Goal: Information Seeking & Learning: Compare options

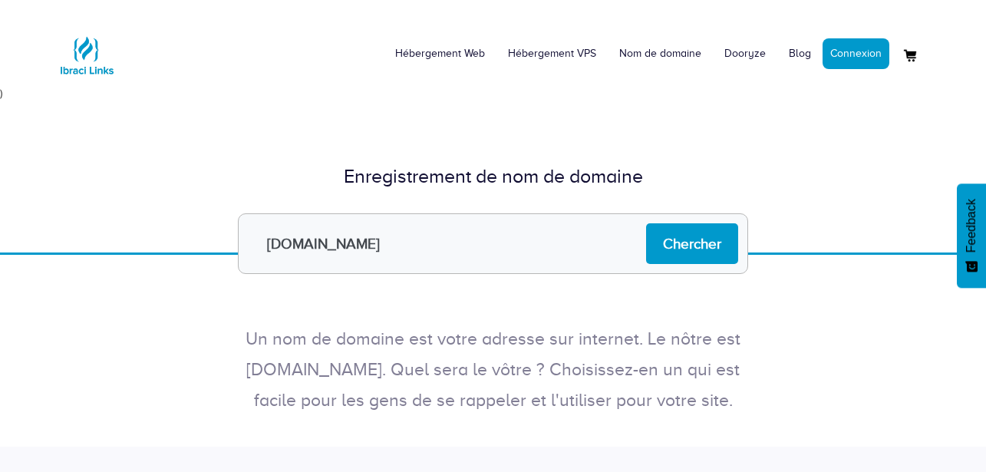
drag, startPoint x: 524, startPoint y: 233, endPoint x: 267, endPoint y: 246, distance: 257.4
click at [266, 246] on input "[DOMAIN_NAME]" at bounding box center [493, 243] width 510 height 61
click at [278, 242] on input "[DOMAIN_NAME]" at bounding box center [493, 243] width 510 height 61
click at [388, 241] on input "[DOMAIN_NAME]" at bounding box center [493, 243] width 510 height 61
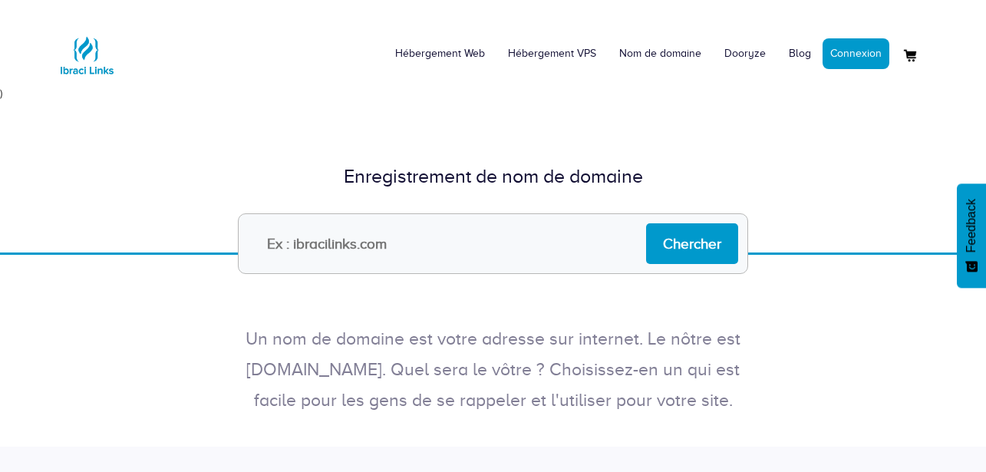
click at [823, 134] on div "Enregistrement de nom de domaine Chercher" at bounding box center [493, 176] width 986 height 151
click at [475, 59] on link "Hébergement Web" at bounding box center [440, 54] width 113 height 46
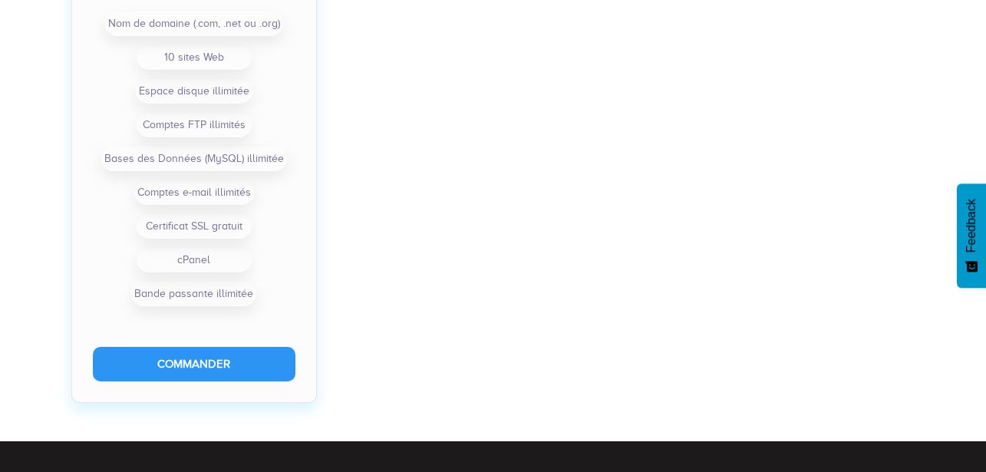
scroll to position [1381, 0]
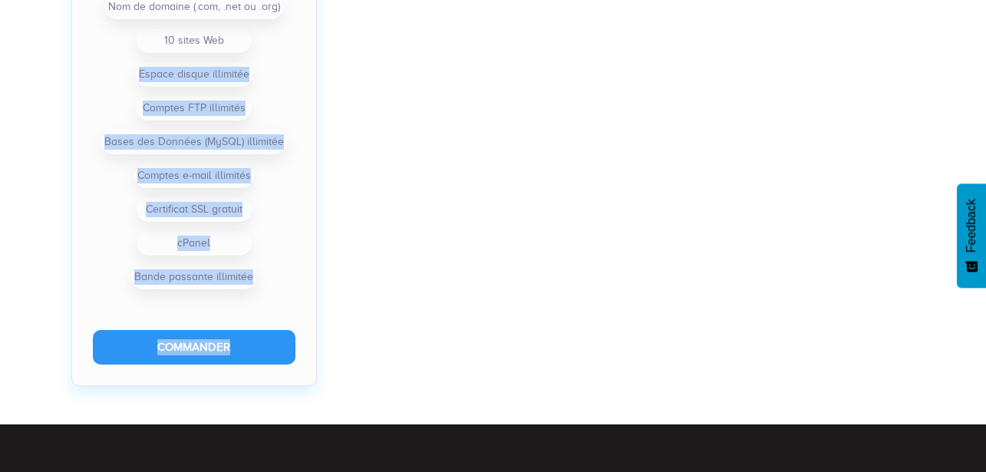
drag, startPoint x: 110, startPoint y: 73, endPoint x: 392, endPoint y: 83, distance: 282.6
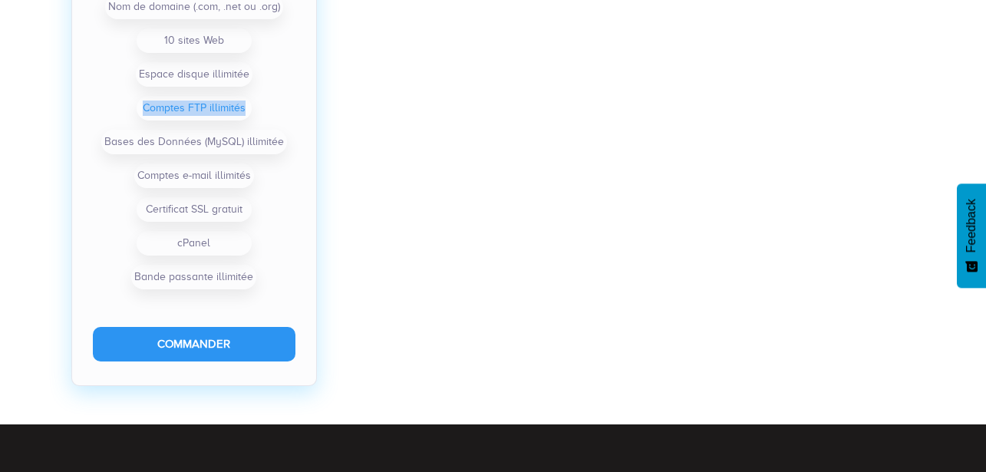
drag, startPoint x: 132, startPoint y: 111, endPoint x: 145, endPoint y: 119, distance: 15.5
click at [269, 117] on ul "Nom de domaine (.com, .net ou .org) 10 sites Web Espace disque illimitée Compte…" at bounding box center [194, 142] width 203 height 304
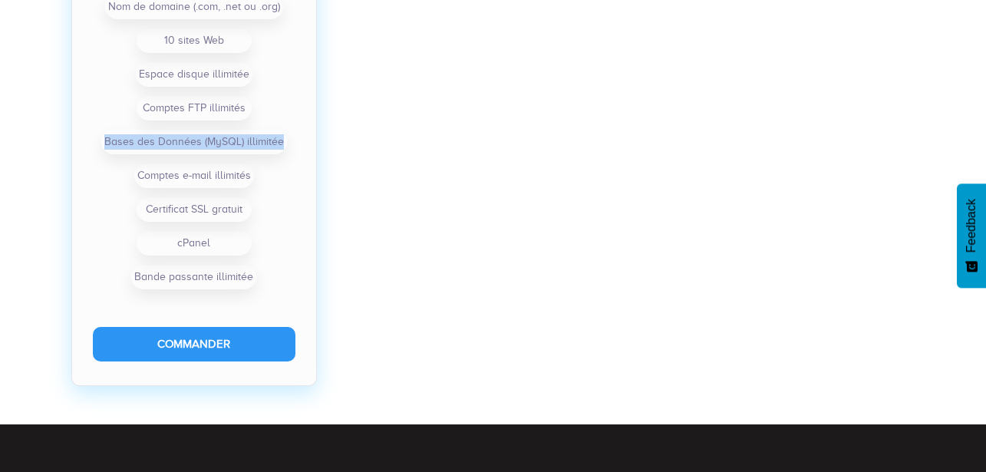
drag, startPoint x: 83, startPoint y: 142, endPoint x: 323, endPoint y: 143, distance: 240.2
click at [323, 143] on div "Premium 2 500 XOF par mois Nom de domaine (.com, .net ou .org) 10 sites Web Esp…" at bounding box center [194, 91] width 261 height 589
click at [111, 175] on ul "Nom de domaine (.com, .net ou .org) 10 sites Web Espace disque illimitée Compte…" at bounding box center [194, 142] width 203 height 304
drag, startPoint x: 114, startPoint y: 174, endPoint x: 128, endPoint y: 237, distance: 64.4
click at [297, 177] on div "Nom de domaine (.com, .net ou .org) 10 sites Web Espace disque illimitée Compte…" at bounding box center [194, 142] width 244 height 304
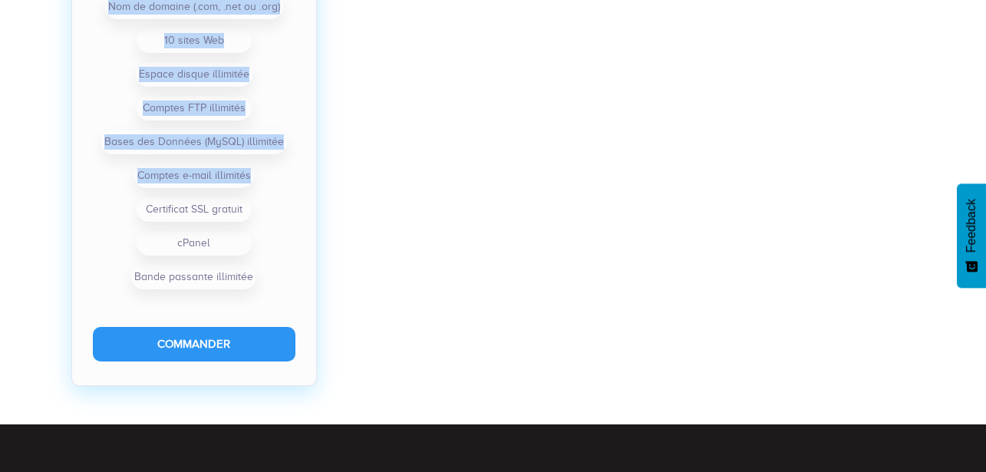
drag, startPoint x: 58, startPoint y: 244, endPoint x: 95, endPoint y: 217, distance: 45.6
click at [92, 219] on div "Premium 2 500 XOF par mois Nom de domaine (.com, .net ou .org) 10 sites Web Esp…" at bounding box center [194, 68] width 299 height 665
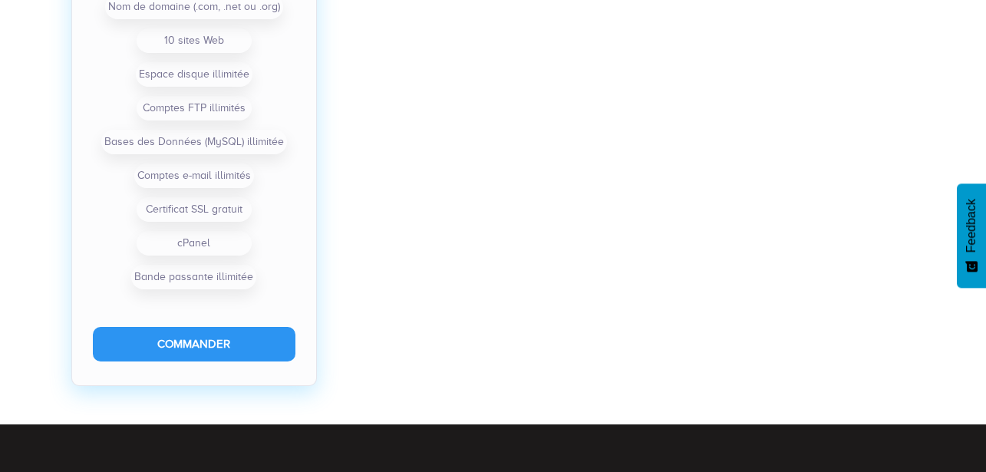
drag, startPoint x: 134, startPoint y: 209, endPoint x: 234, endPoint y: 195, distance: 101.6
click at [216, 197] on ul "Nom de domaine (.com, .net ou .org) 10 sites Web Espace disque illimitée Compte…" at bounding box center [194, 142] width 203 height 304
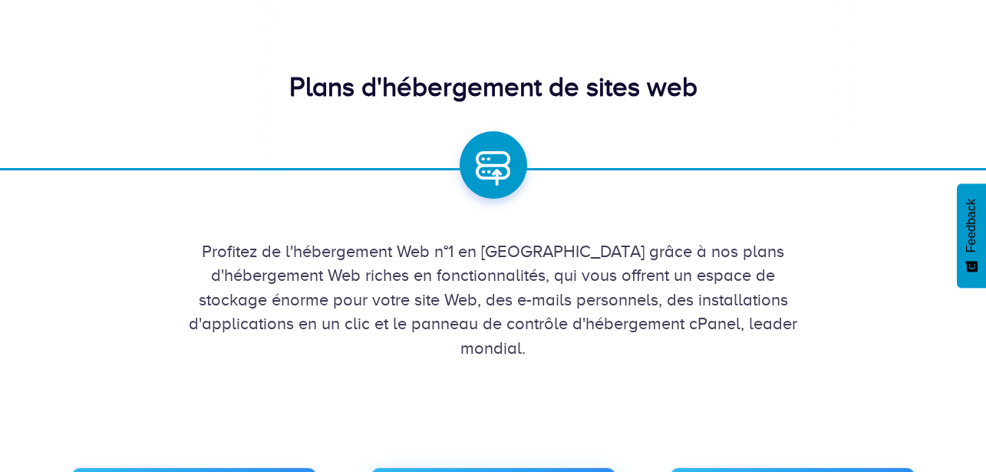
scroll to position [0, 0]
